Goal: Task Accomplishment & Management: Use online tool/utility

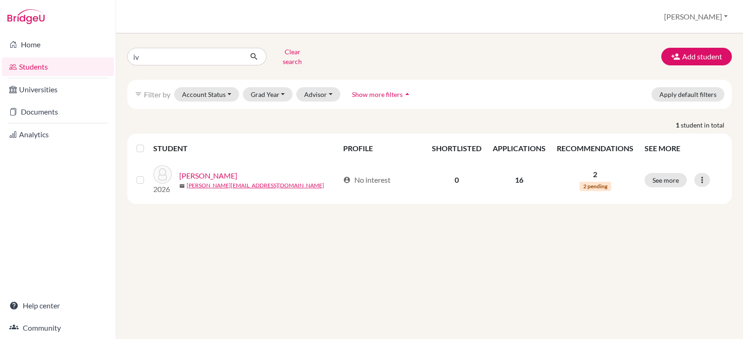
type input "i"
type input "jaime flores"
click at [254, 52] on icon "submit" at bounding box center [253, 56] width 9 height 9
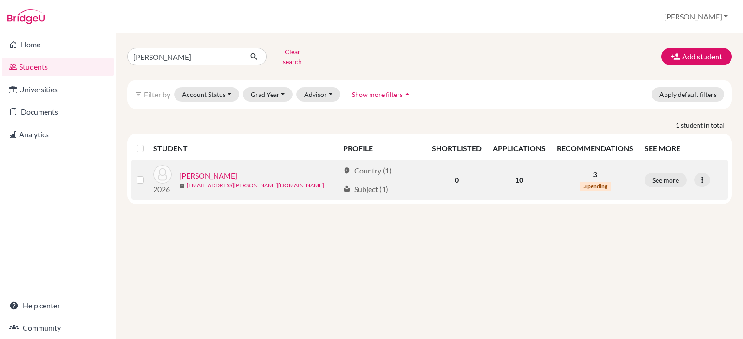
click at [193, 170] on link "[PERSON_NAME]" at bounding box center [208, 175] width 58 height 11
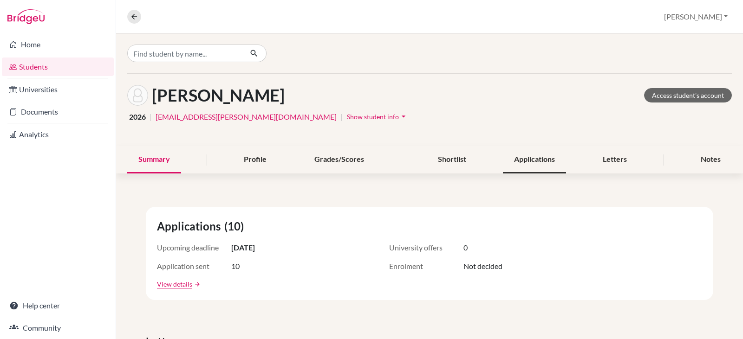
click at [517, 161] on div "Applications" at bounding box center [534, 159] width 63 height 27
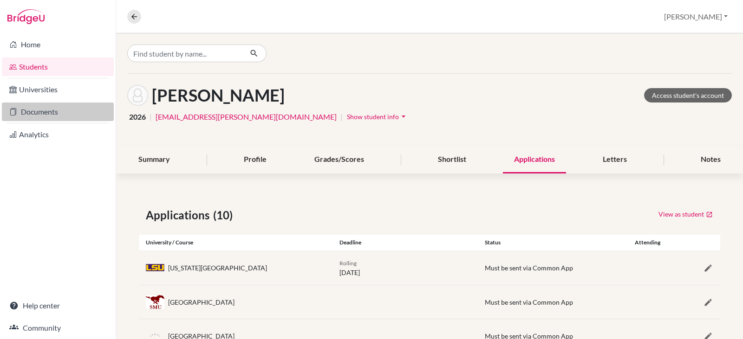
click at [38, 109] on link "Documents" at bounding box center [58, 112] width 112 height 19
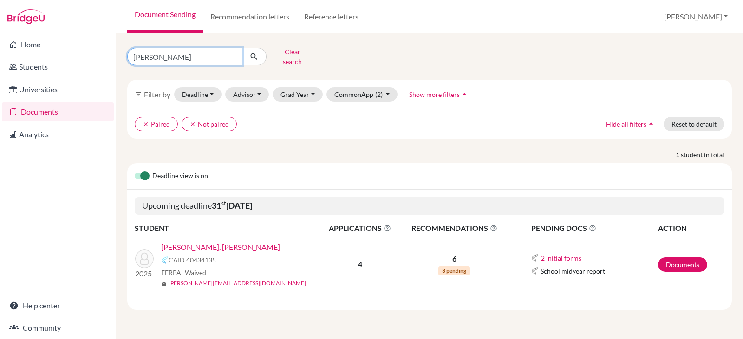
click at [197, 52] on input "camilla caballero" at bounding box center [184, 57] width 115 height 18
type input "c"
type input "jaime flores"
click at [254, 52] on icon "submit" at bounding box center [253, 56] width 9 height 9
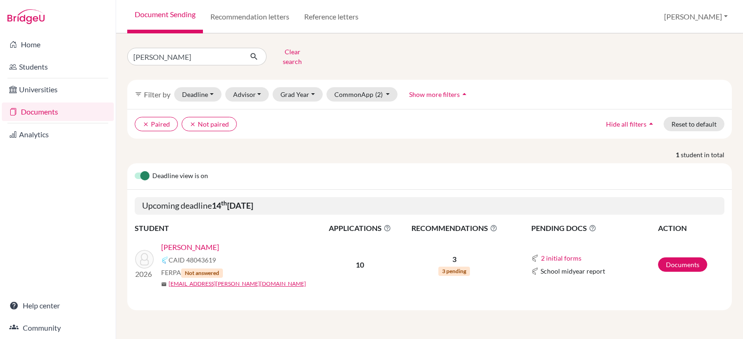
click at [187, 242] on link "[PERSON_NAME]" at bounding box center [190, 247] width 58 height 11
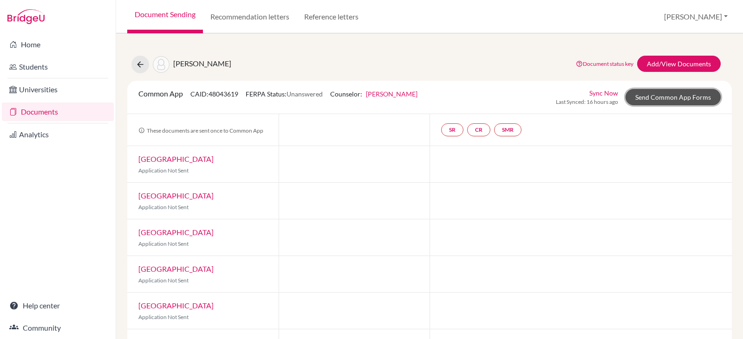
click at [660, 96] on link "Send Common App Forms" at bounding box center [672, 97] width 95 height 16
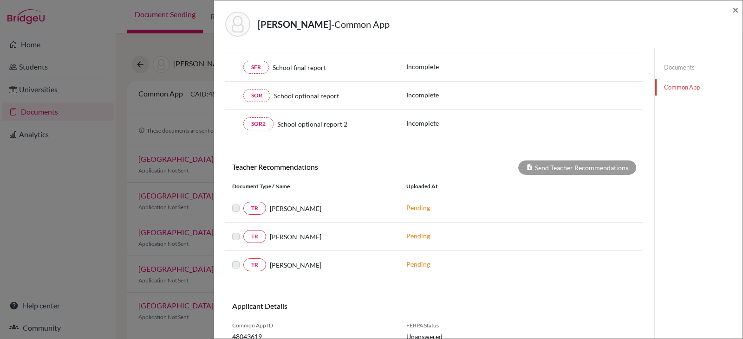
scroll to position [257, 0]
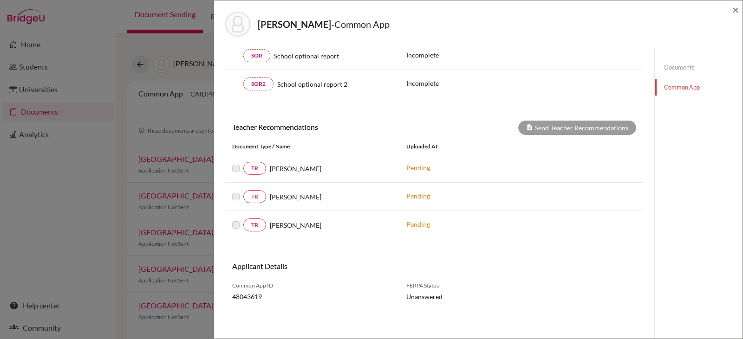
click at [612, 164] on div "TR [PERSON_NAME] Pending" at bounding box center [434, 168] width 418 height 13
click at [735, 7] on span "×" at bounding box center [735, 9] width 7 height 13
